Goal: Submit feedback/report problem

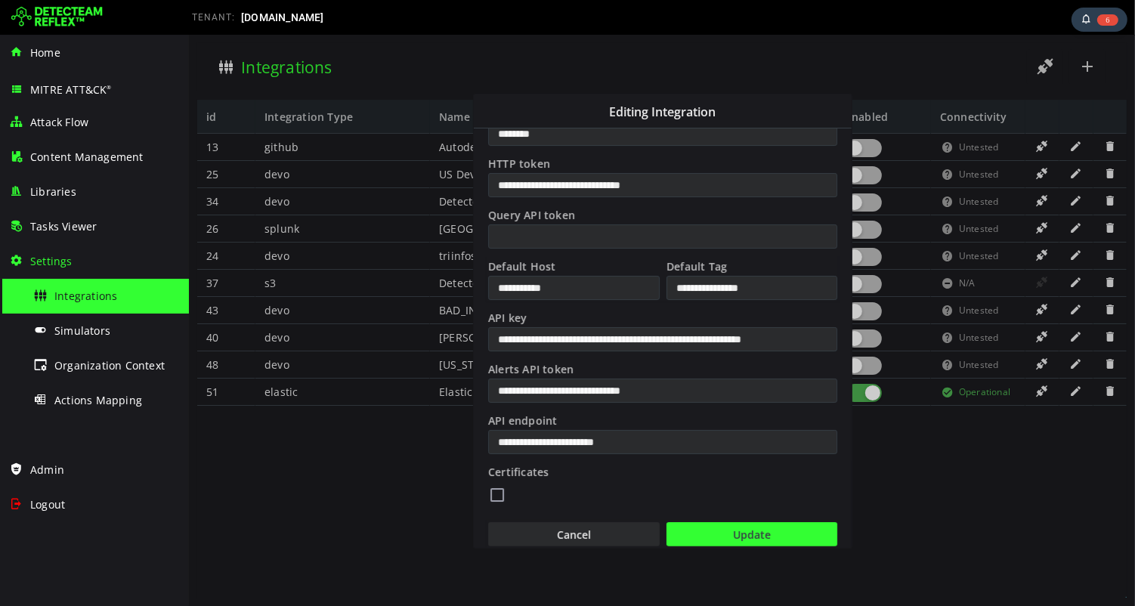
scroll to position [257, 0]
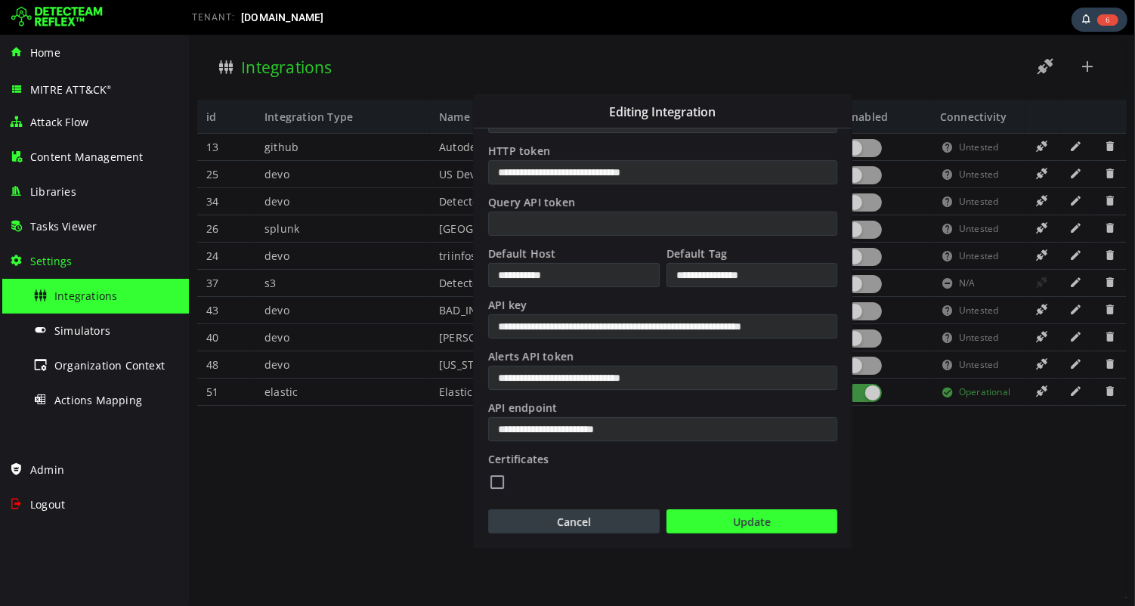
click at [589, 521] on button "Cancel" at bounding box center [573, 521] width 172 height 24
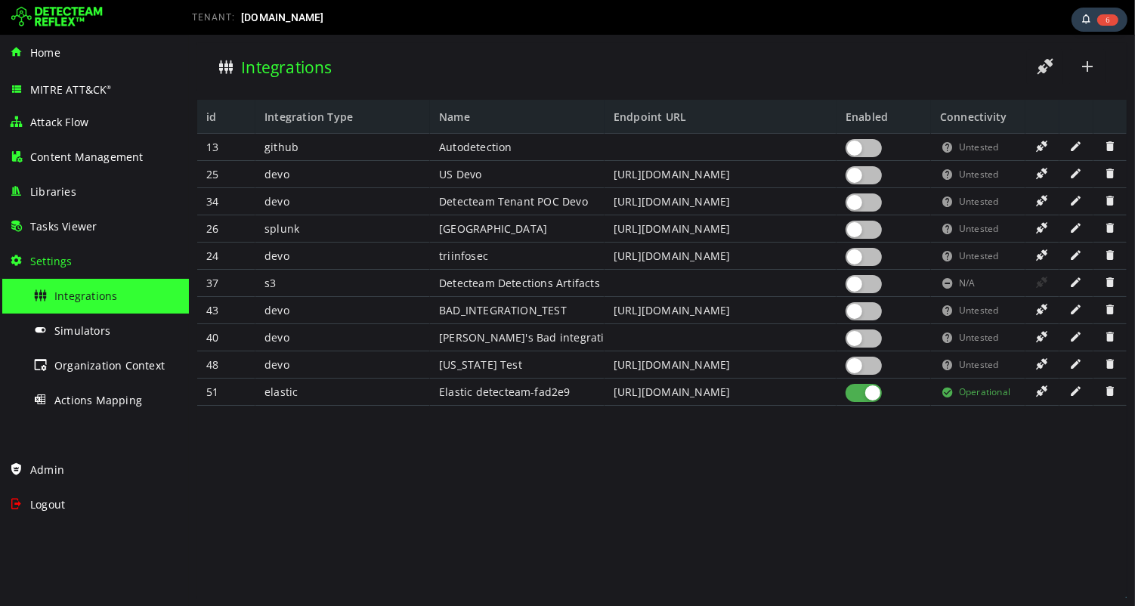
click at [1041, 203] on span at bounding box center [1041, 200] width 15 height 13
click at [870, 205] on div at bounding box center [863, 202] width 36 height 18
click at [1039, 203] on span at bounding box center [1041, 200] width 15 height 13
click at [877, 175] on div at bounding box center [863, 175] width 36 height 18
click at [1038, 169] on span at bounding box center [1041, 173] width 15 height 13
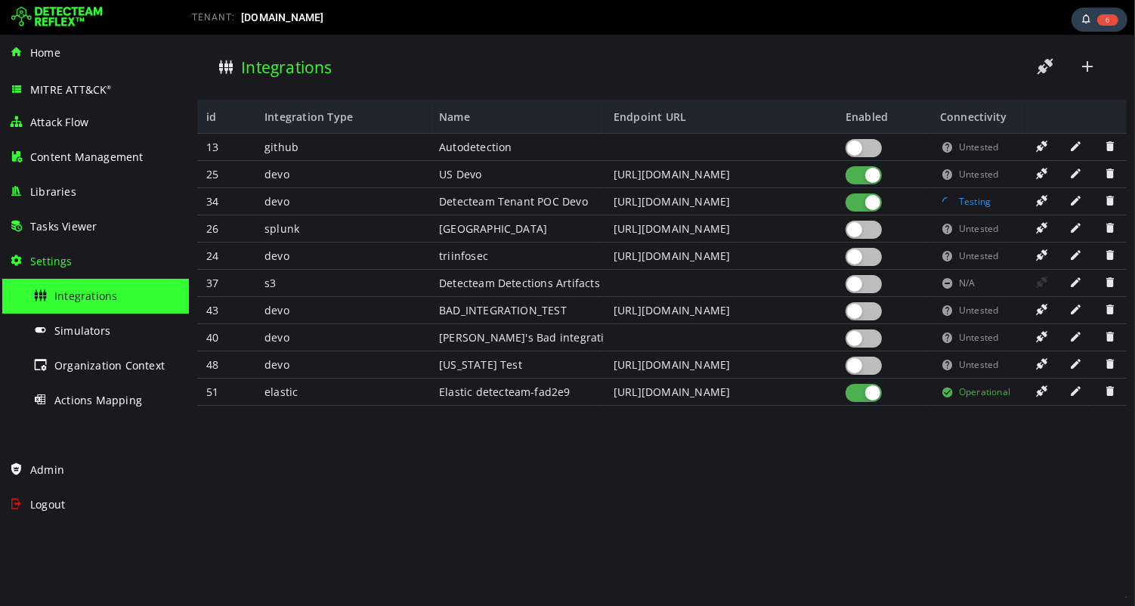
click at [1040, 175] on span at bounding box center [1041, 173] width 15 height 13
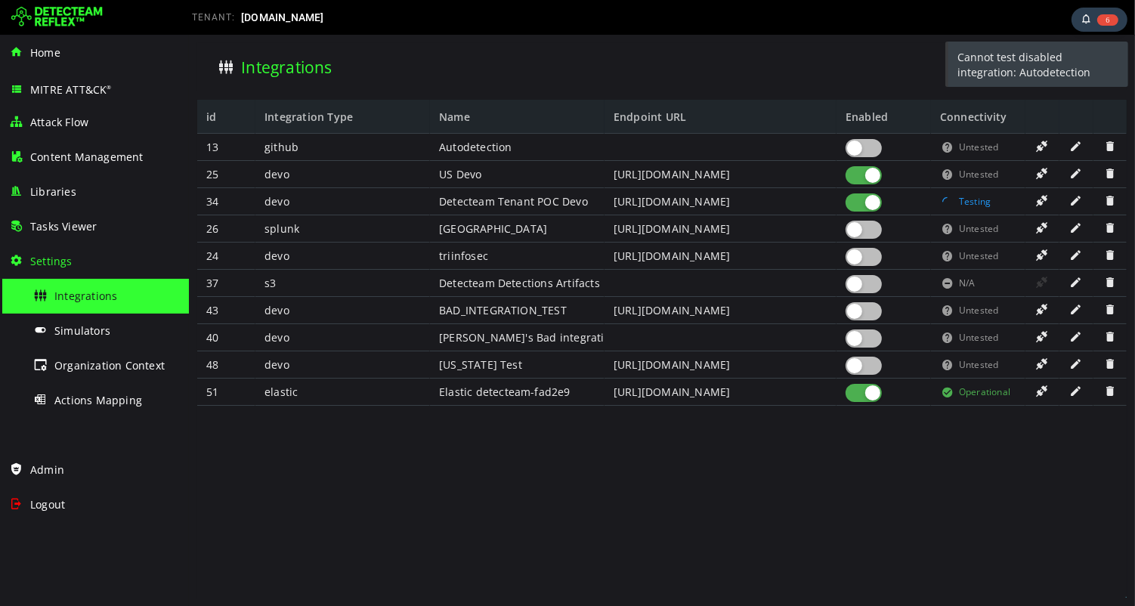
click at [1040, 175] on span at bounding box center [1041, 173] width 15 height 13
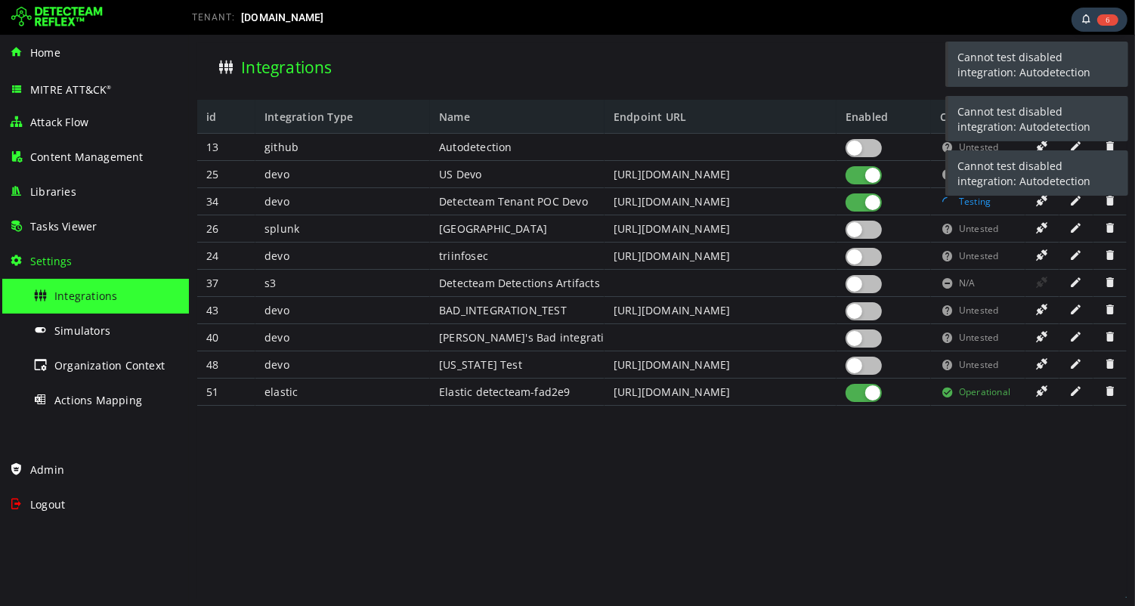
click at [1041, 204] on div "Cannot test disabled integration: Autodetection Cannot test disabled integratio…" at bounding box center [1036, 122] width 189 height 166
click at [1041, 200] on div "Cannot test disabled integration: Autodetection Cannot test disabled integratio…" at bounding box center [1036, 122] width 189 height 166
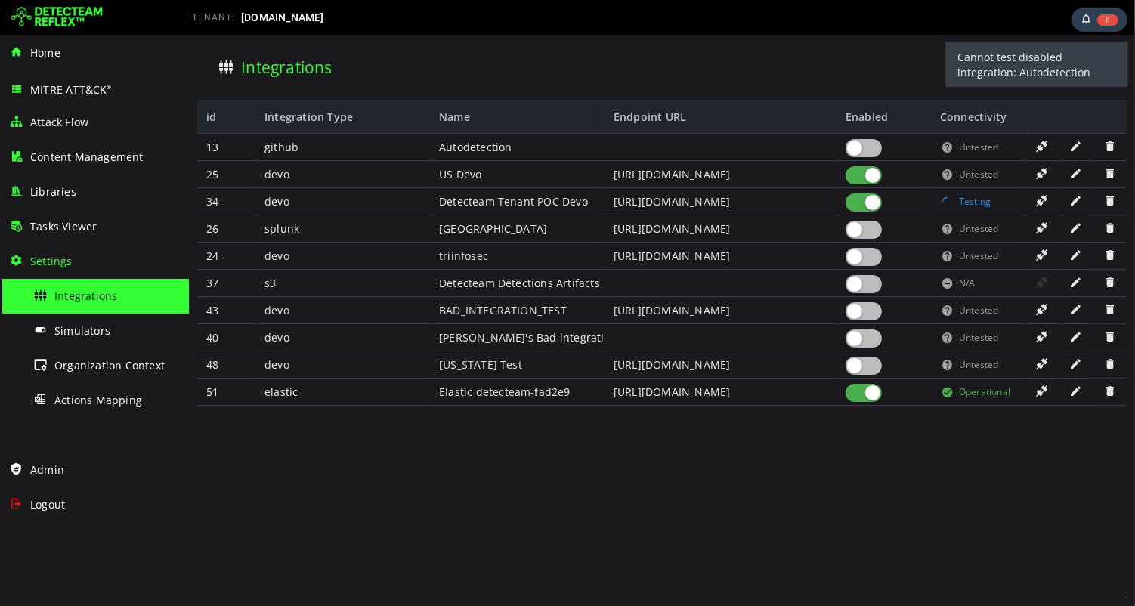
click at [1041, 200] on span at bounding box center [1041, 200] width 15 height 13
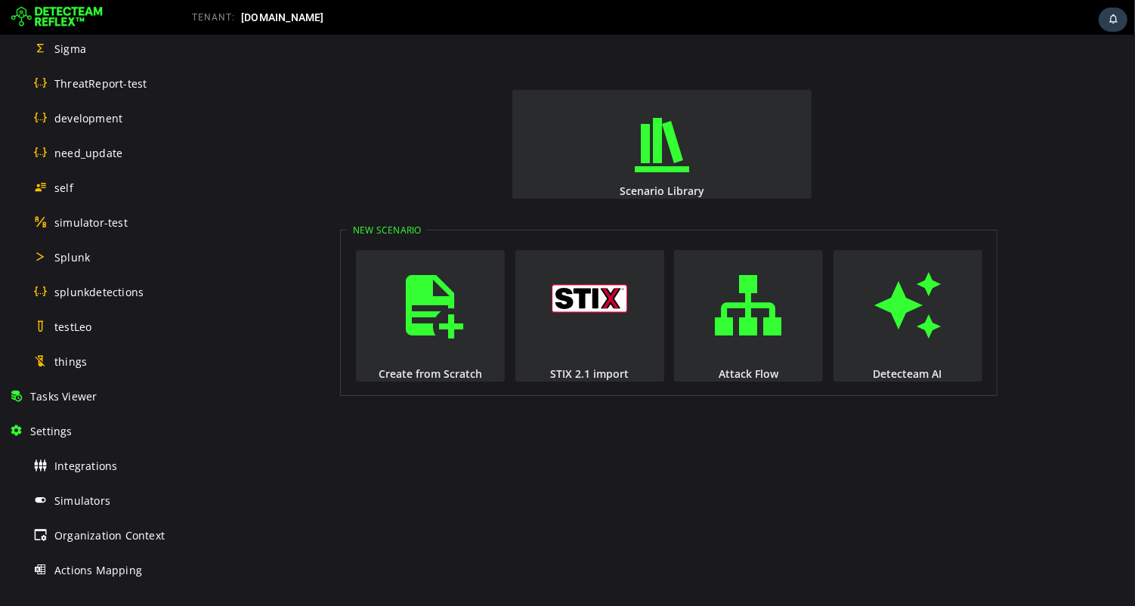
scroll to position [795, 0]
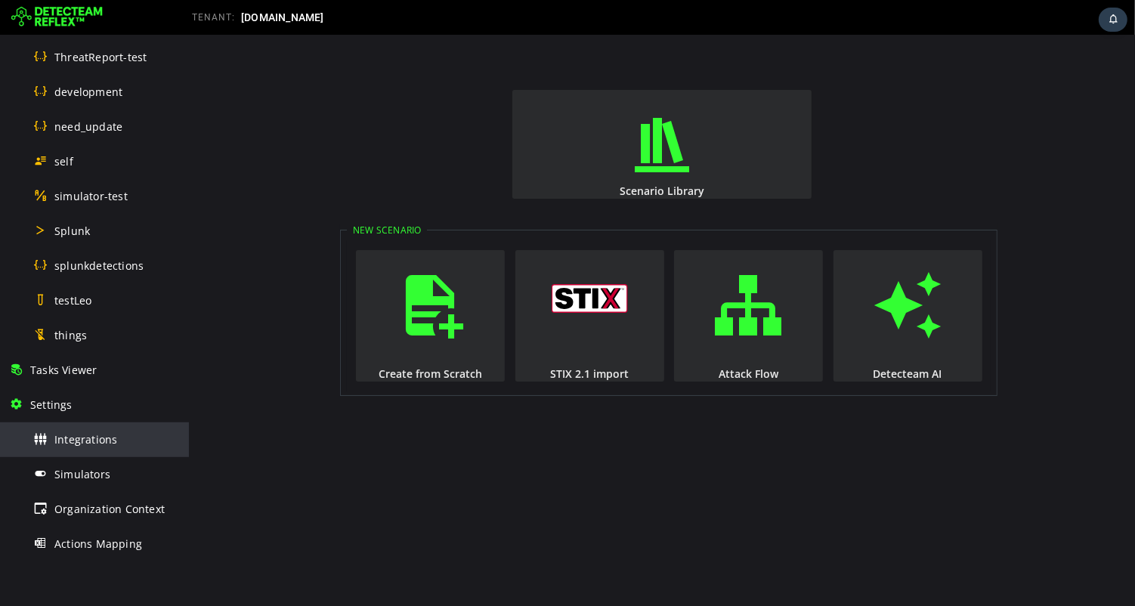
click at [100, 441] on span "Integrations" at bounding box center [85, 439] width 63 height 14
